Goal: Information Seeking & Learning: Understand process/instructions

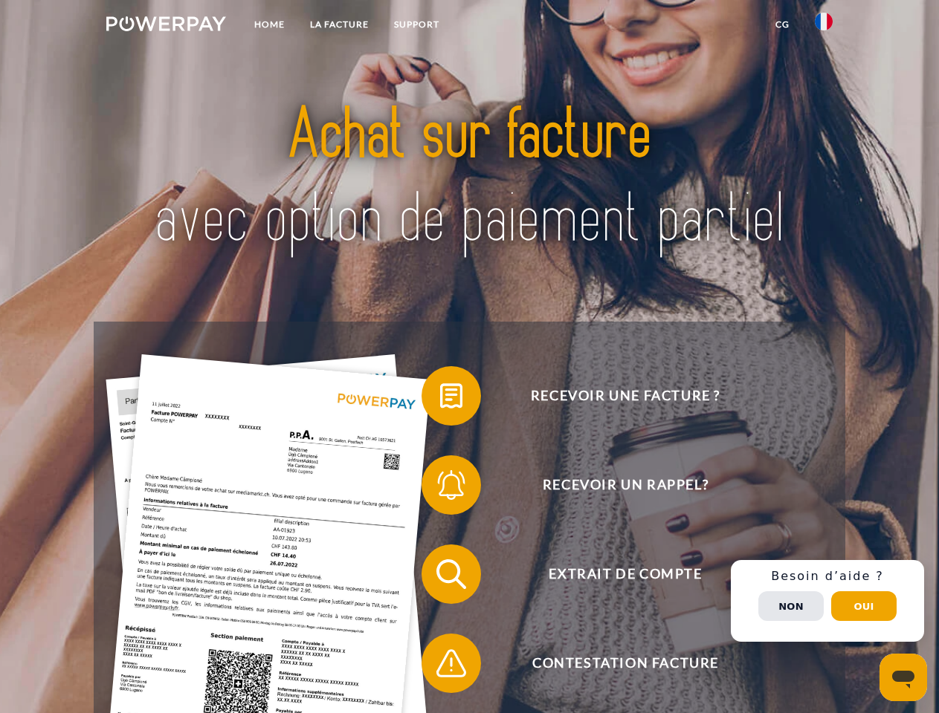
click at [166, 26] on img at bounding box center [166, 23] width 120 height 15
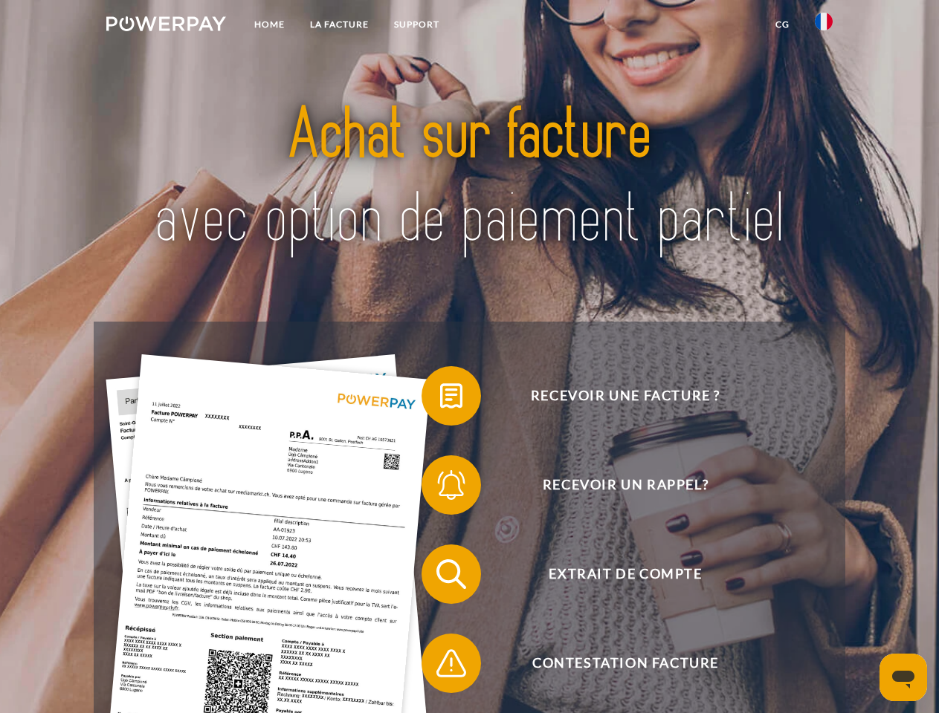
click at [823, 26] on img at bounding box center [824, 22] width 18 height 18
click at [782, 25] on link "CG" at bounding box center [782, 24] width 39 height 27
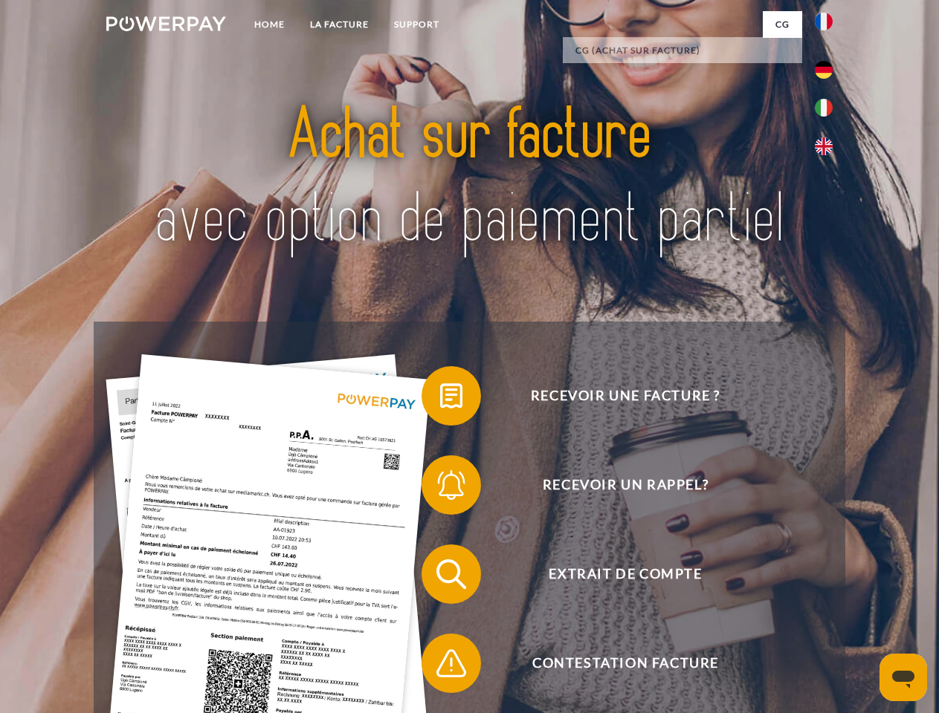
click at [440, 399] on span at bounding box center [429, 396] width 74 height 74
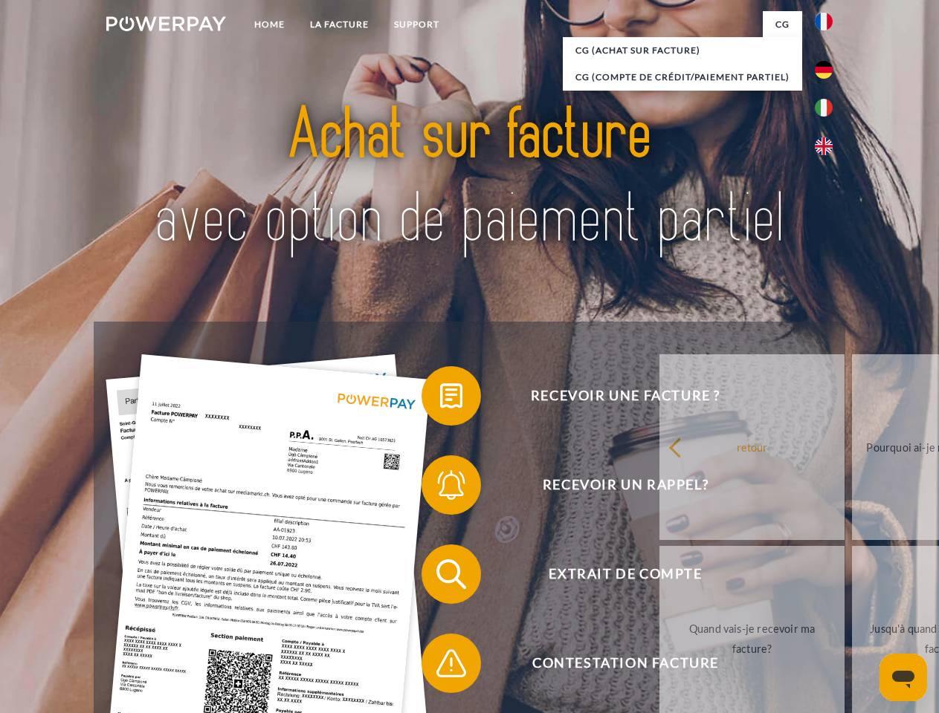
click at [659, 488] on link "retour" at bounding box center [751, 447] width 185 height 186
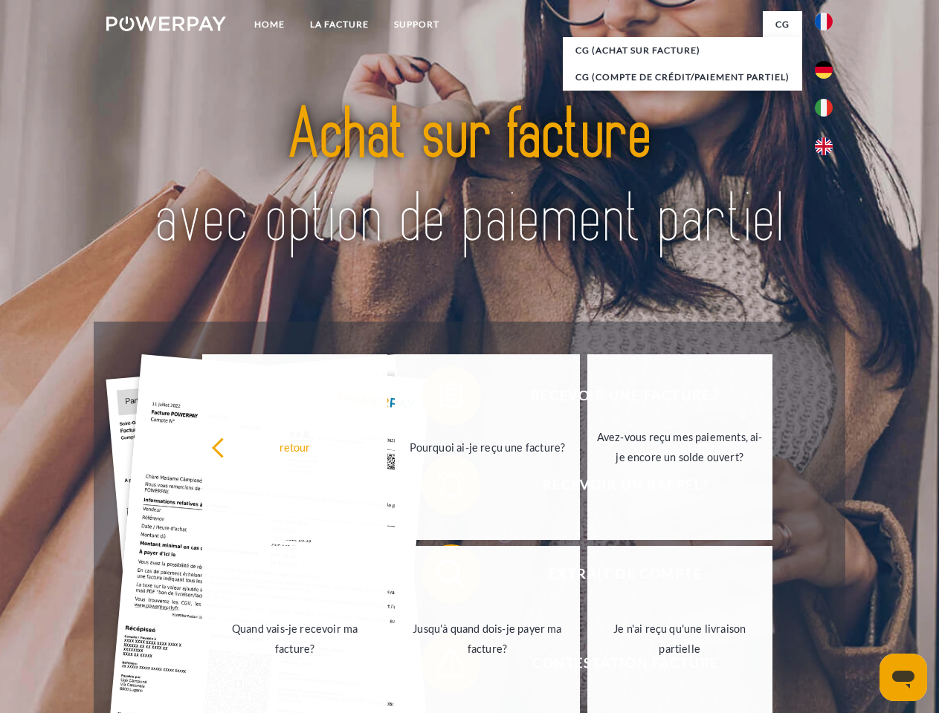
click at [387, 577] on link "Quand vais-je recevoir ma facture?" at bounding box center [294, 639] width 185 height 186
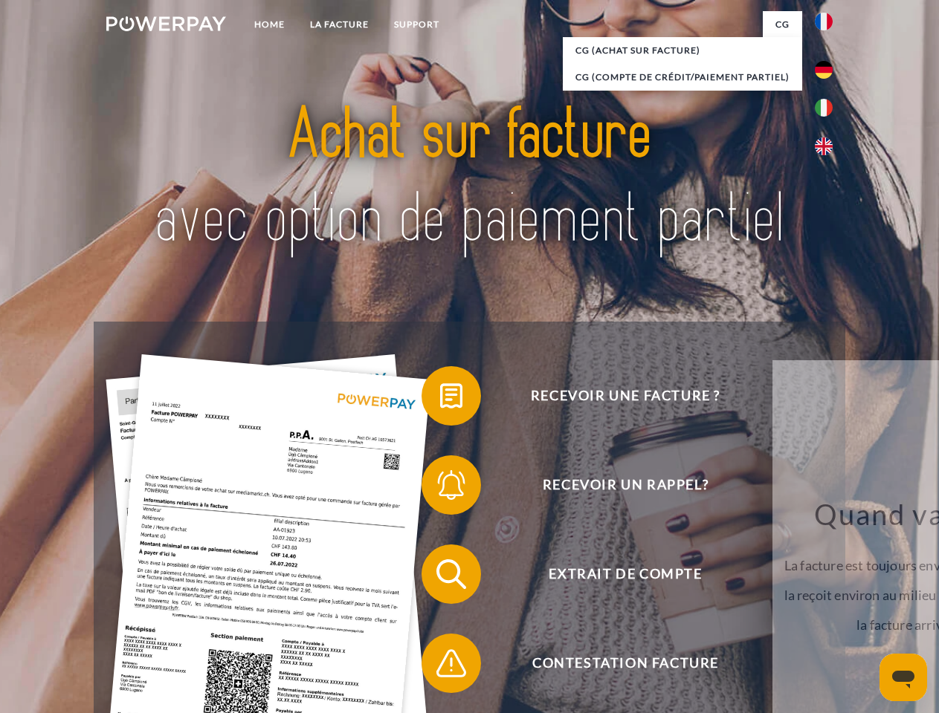
click at [440, 667] on span at bounding box center [429, 664] width 74 height 74
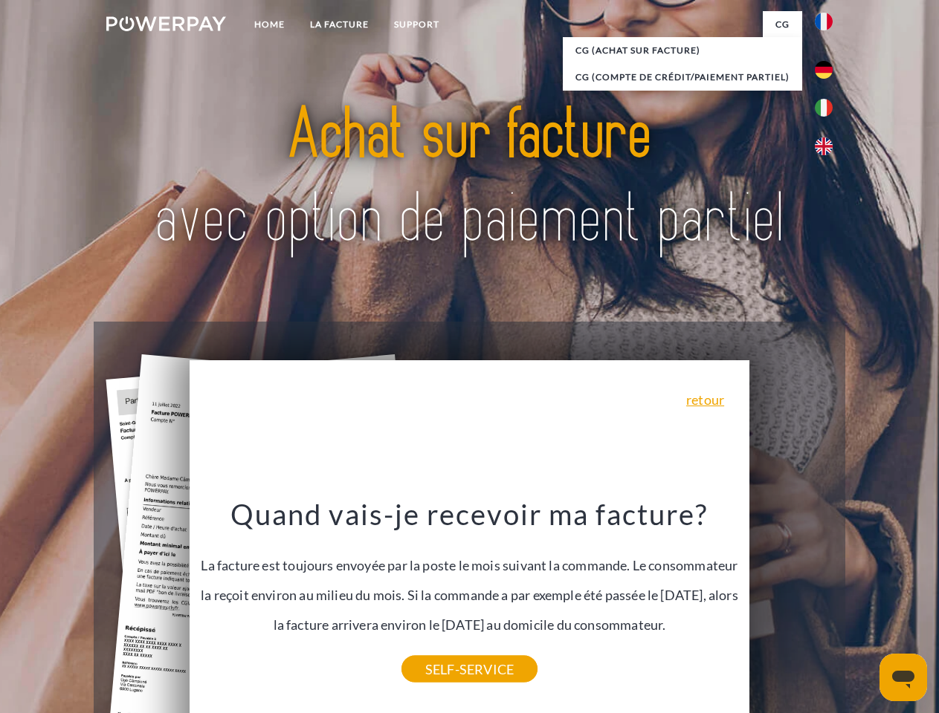
click at [827, 601] on div "Recevoir une facture ? Recevoir un rappel? Extrait de compte retour" at bounding box center [469, 619] width 751 height 595
click at [791, 604] on span "Extrait de compte" at bounding box center [625, 574] width 364 height 59
click at [864, 606] on header "Home LA FACTURE Support" at bounding box center [469, 513] width 939 height 1026
